Goal: Task Accomplishment & Management: Manage account settings

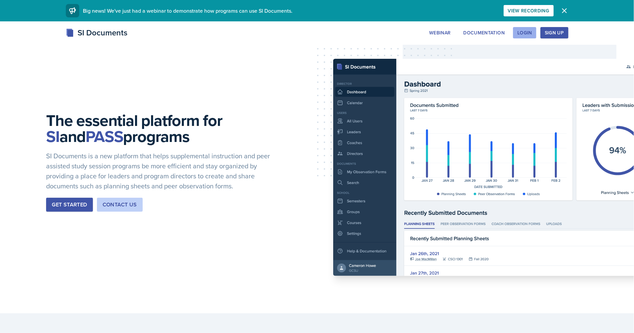
click at [532, 33] on div "Login" at bounding box center [524, 32] width 15 height 5
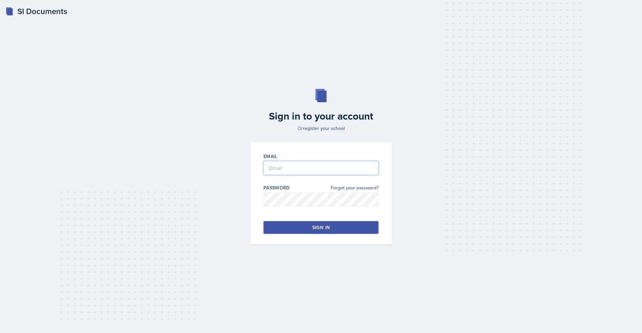
click at [284, 166] on input "email" at bounding box center [320, 168] width 115 height 14
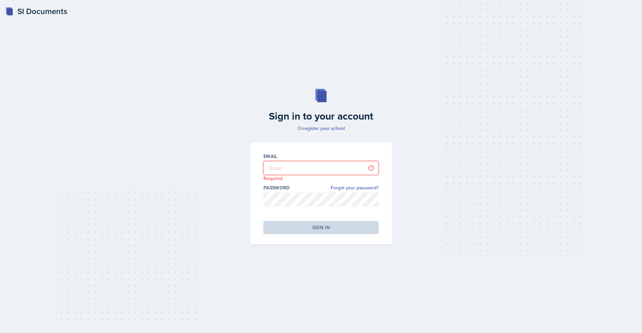
click at [302, 168] on input "email" at bounding box center [320, 168] width 115 height 14
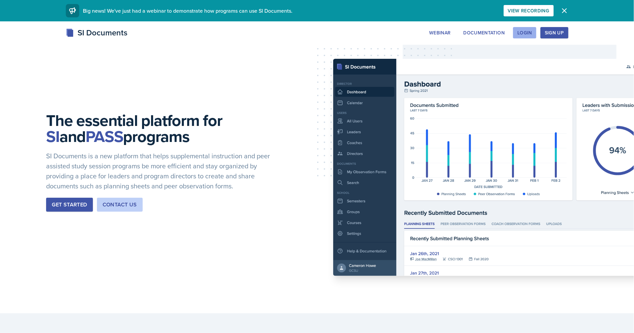
click at [530, 32] on div "Login" at bounding box center [524, 32] width 15 height 5
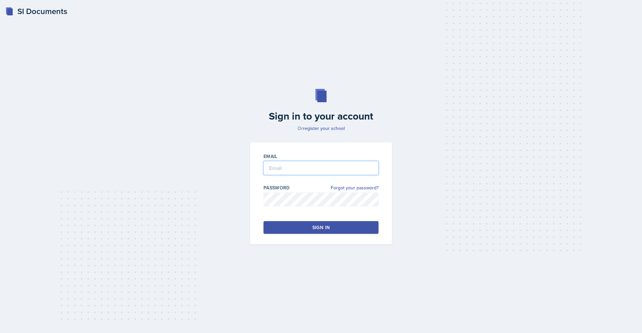
click at [320, 172] on input "email" at bounding box center [320, 168] width 115 height 14
click at [320, 172] on input "n" at bounding box center [320, 168] width 115 height 14
type input "[PERSON_NAME][EMAIL_ADDRESS][PERSON_NAME][DOMAIN_NAME]"
